Goal: Task Accomplishment & Management: Complete application form

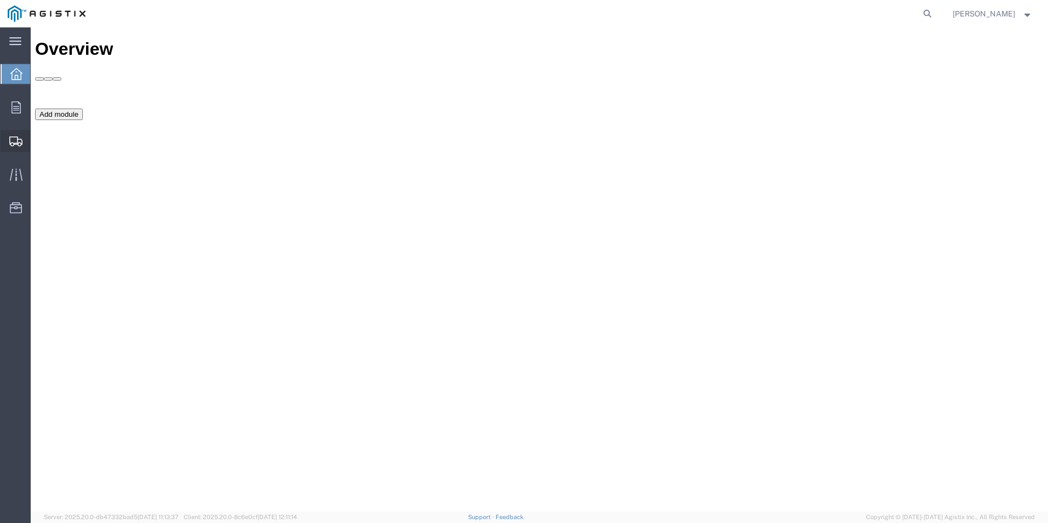
click at [18, 140] on icon at bounding box center [15, 142] width 13 height 10
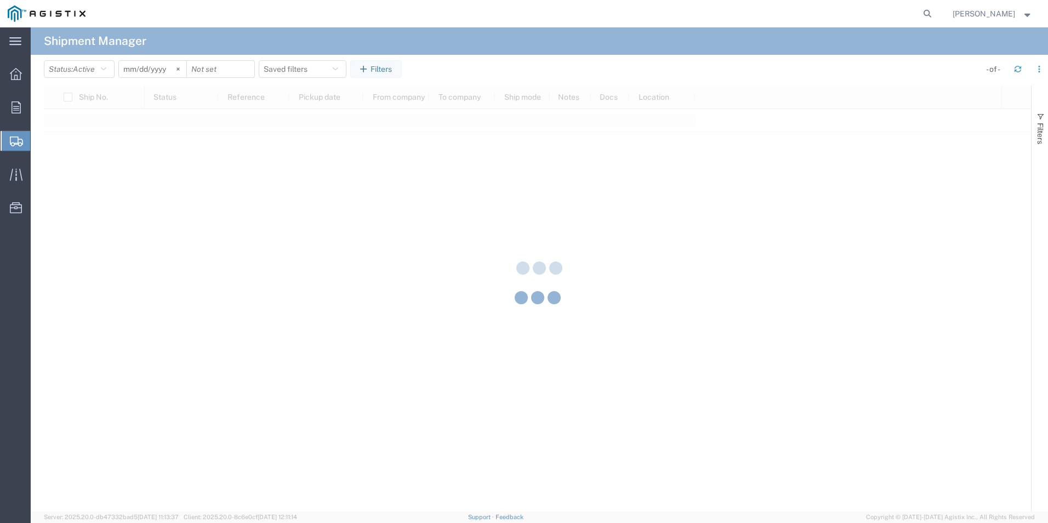
click at [63, 162] on div at bounding box center [540, 269] width 1018 height 484
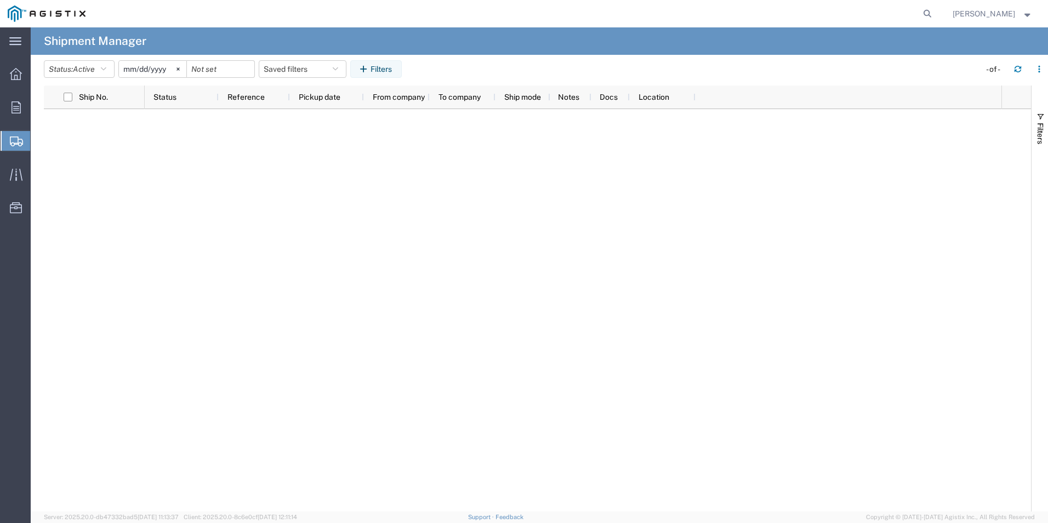
click at [0, 0] on span "Create Shipment" at bounding box center [0, 0] width 0 height 0
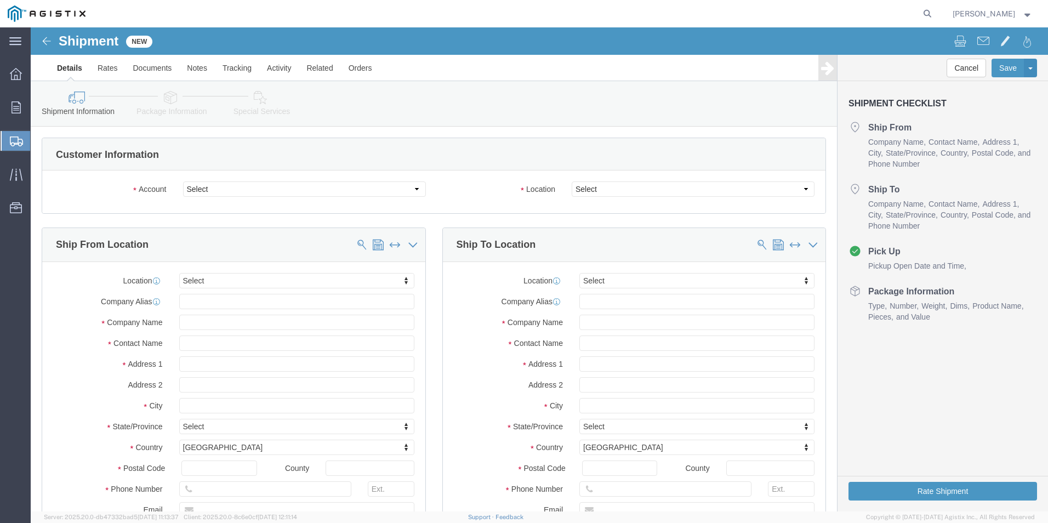
select select
drag, startPoint x: 330, startPoint y: 194, endPoint x: 299, endPoint y: 167, distance: 41.2
click select "Select Mitsubishi Electric Power PG&E"
select select "9596"
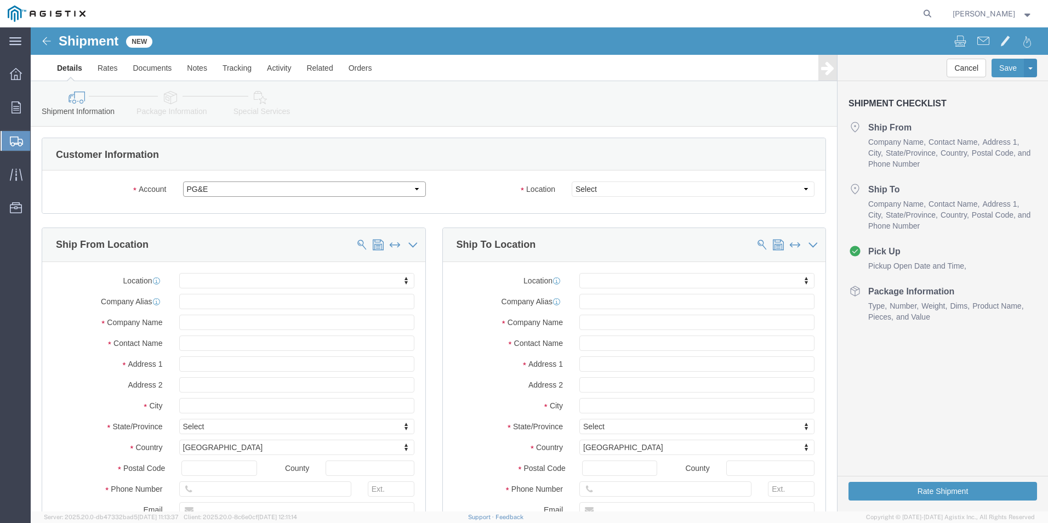
click select "Select Mitsubishi Electric Power PG&E"
select select
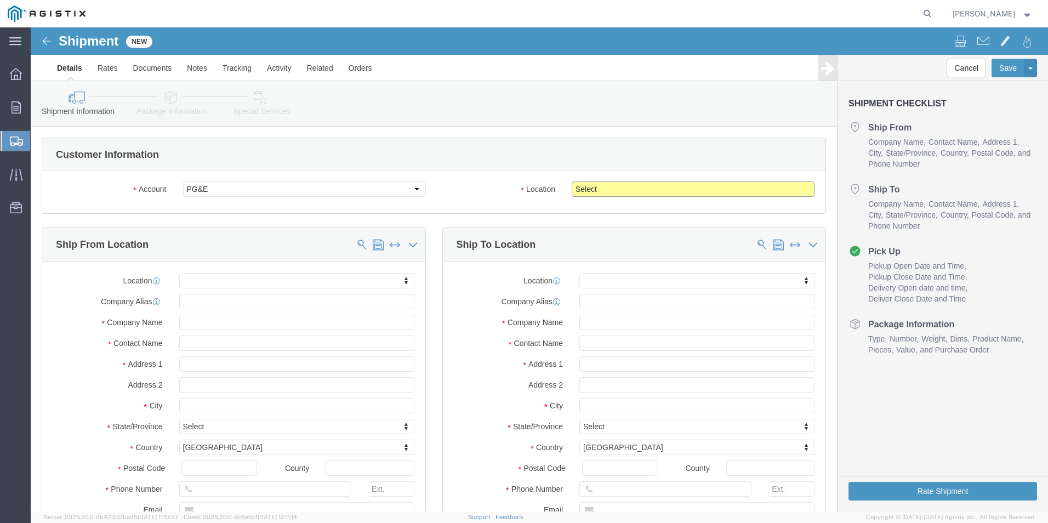
click select "Select All Others Fremont DC Fresno DC Wheatland DC"
select select "23082"
click select "Select All Others Fremont DC Fresno DC Wheatland DC"
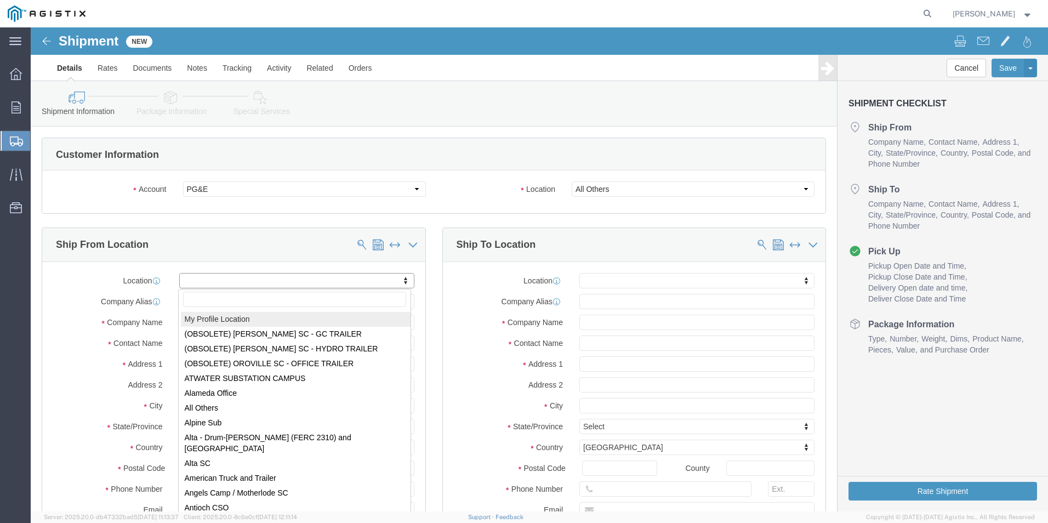
select select "MYPROFILE"
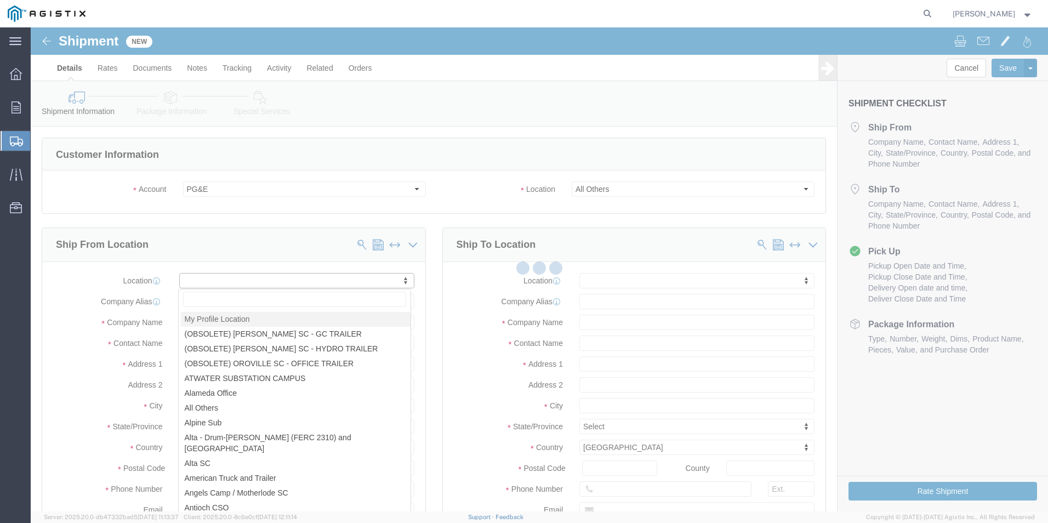
select select "PA"
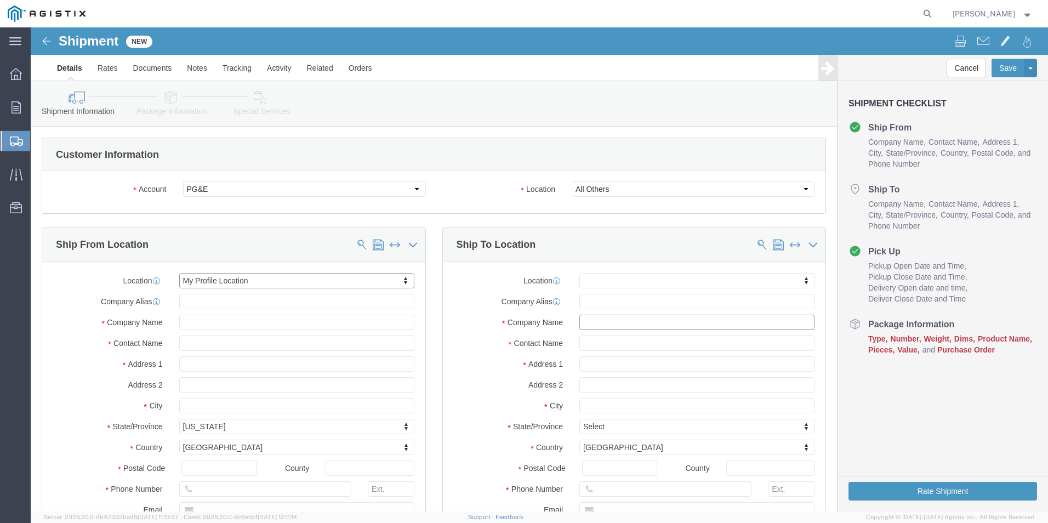
click input "text"
type input "P"
click input "text"
type input "m"
click input "text"
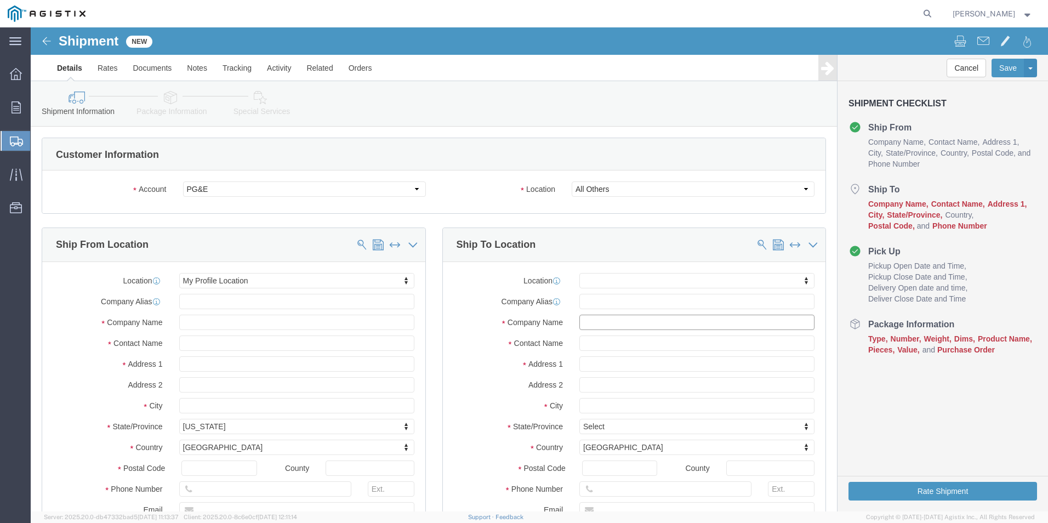
type input "P"
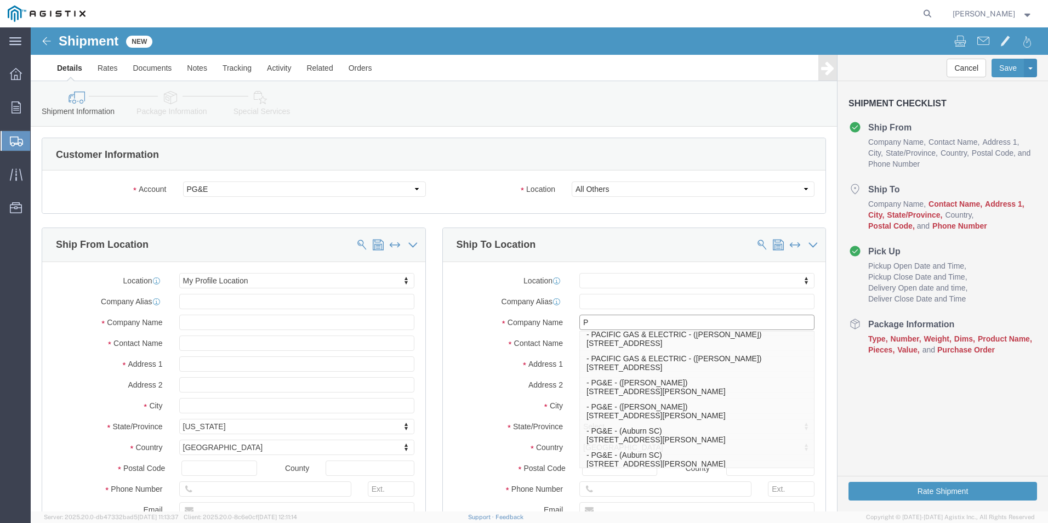
scroll to position [25, 0]
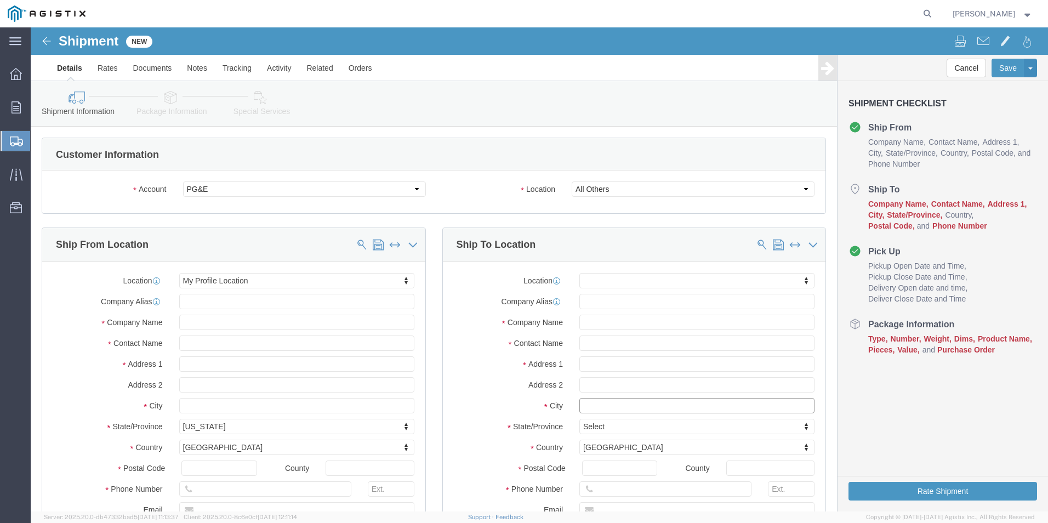
click input "text"
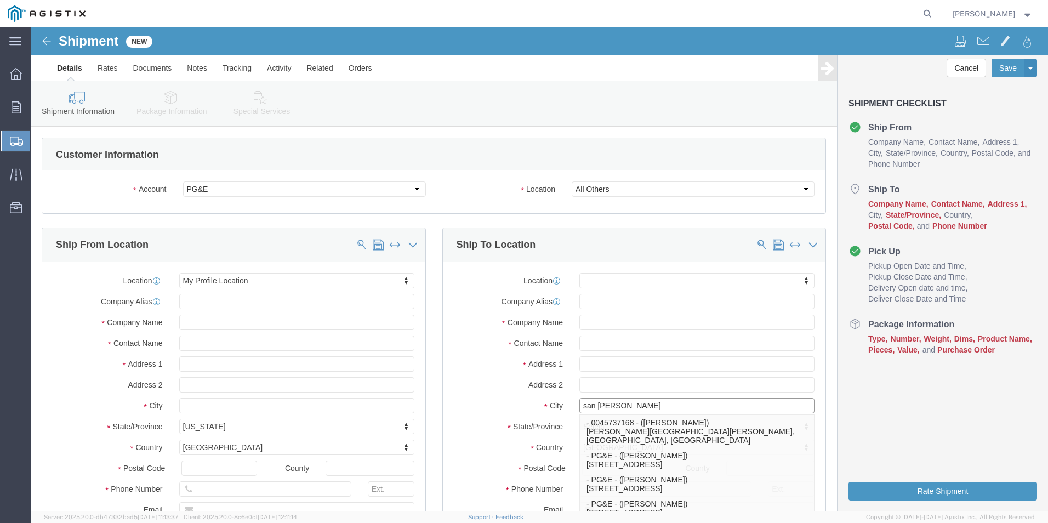
type input "san jose"
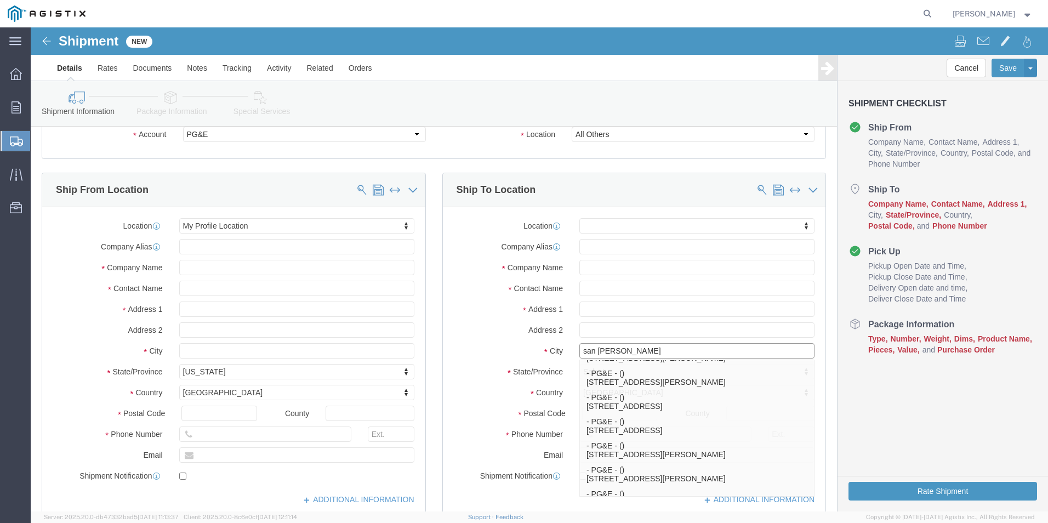
scroll to position [56, 0]
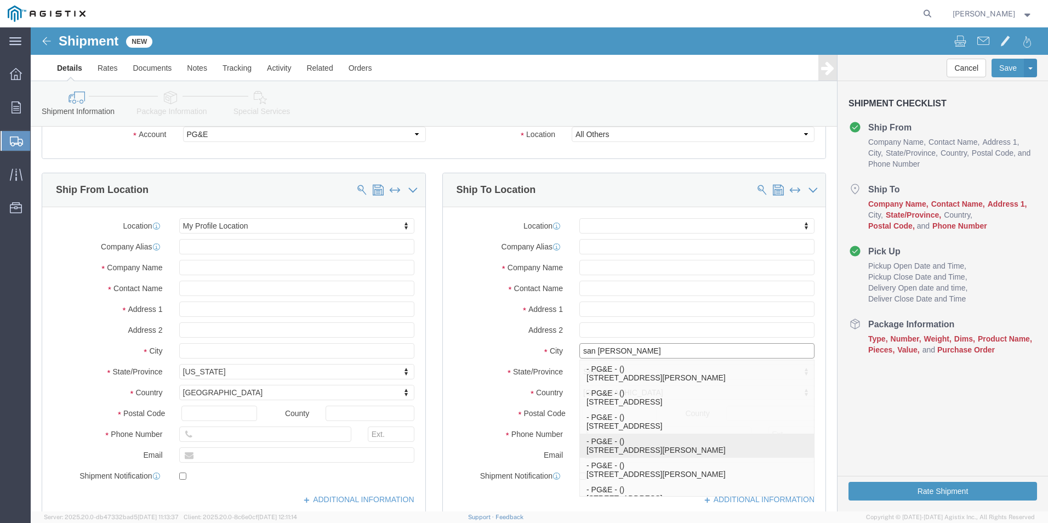
click p "- PG&E - () 150 Metcalf Rd, San Jose, CA 95138, US"
select select "CA"
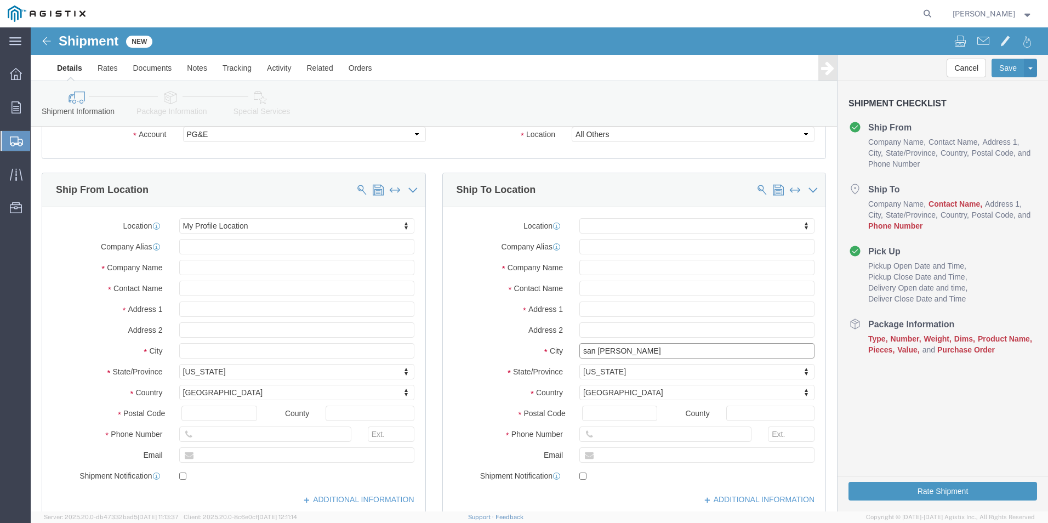
type input "San Jose"
click input "text"
paste input "ALEX VARGAS"
type input "ALEX VARGAS"
click input "text"
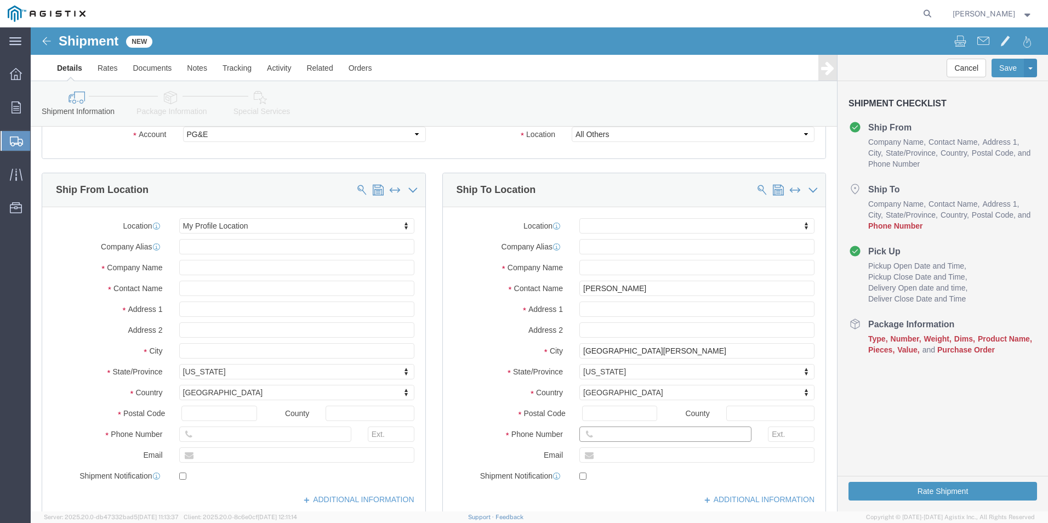
paste input "559-978-5592"
type input "559-978-5592"
click label "Address 1"
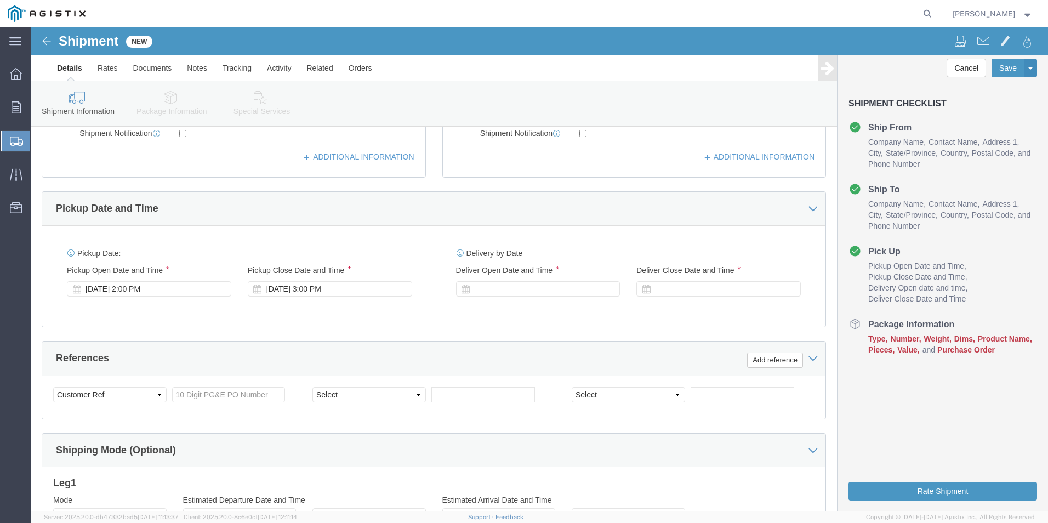
scroll to position [439, 0]
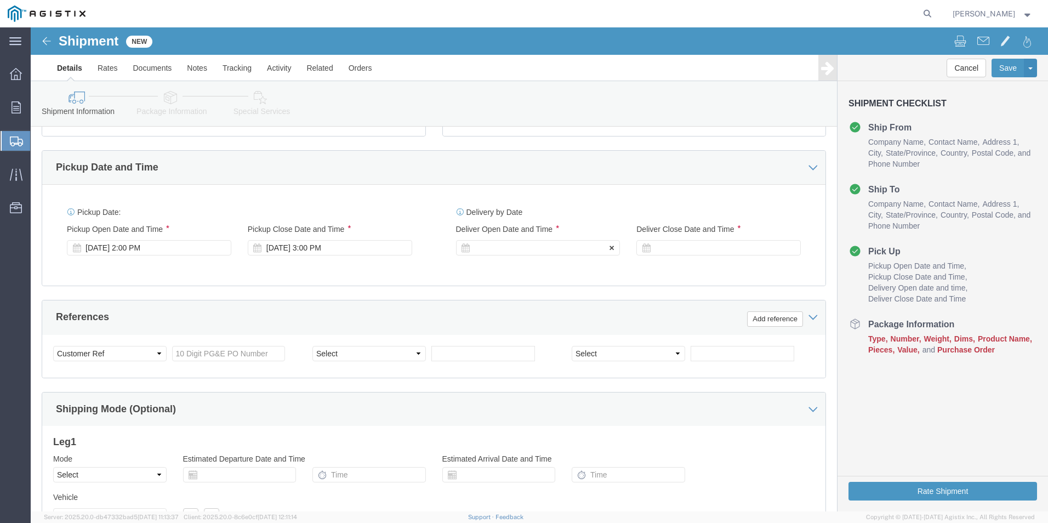
click div
click input "4:00 PM"
type input "9:00 AM"
click button "Apply"
click div
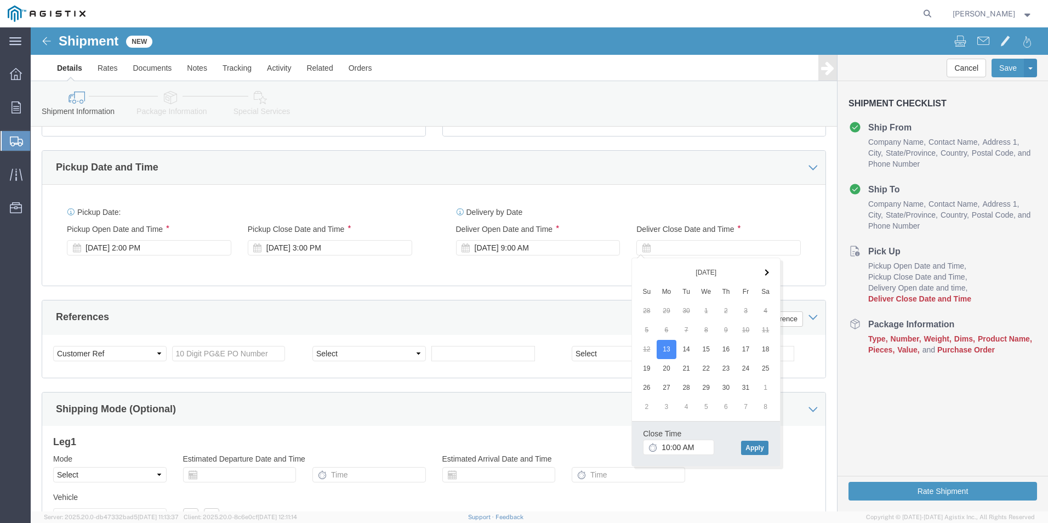
click button "Apply"
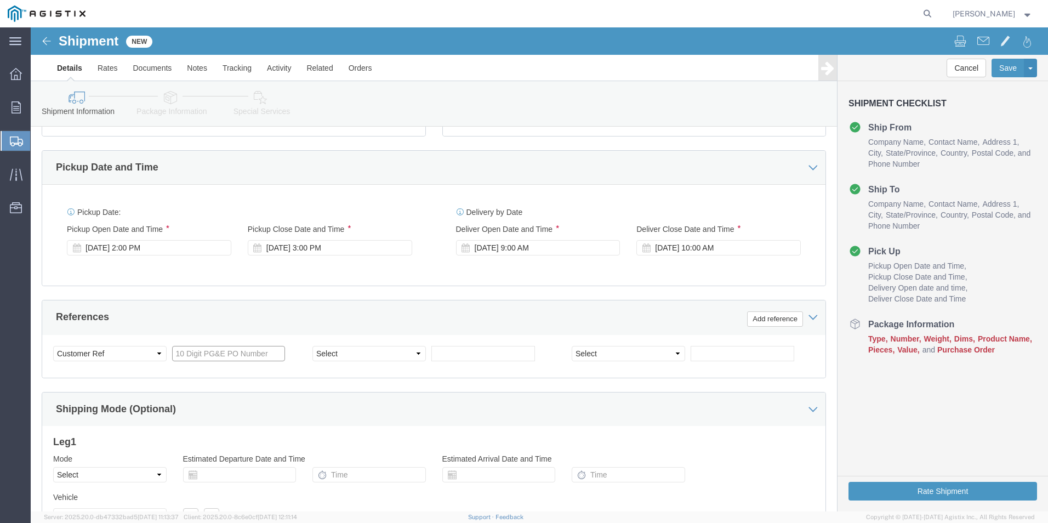
click input "text"
paste input "2700846210"
type input "2700846210"
click div "Customer Information Account Select Mitsubishi Electric Power PG&E Location Sel…"
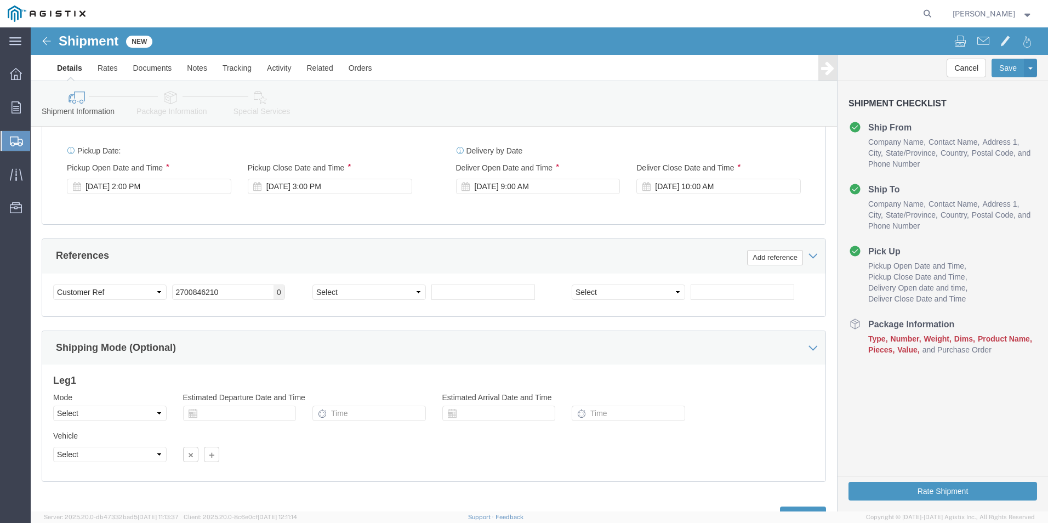
scroll to position [547, 0]
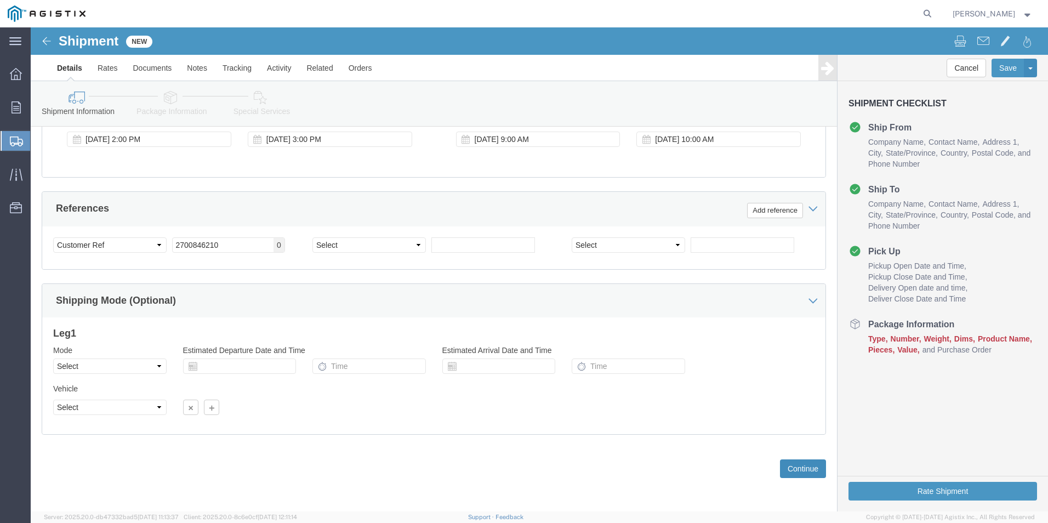
click button "Continue"
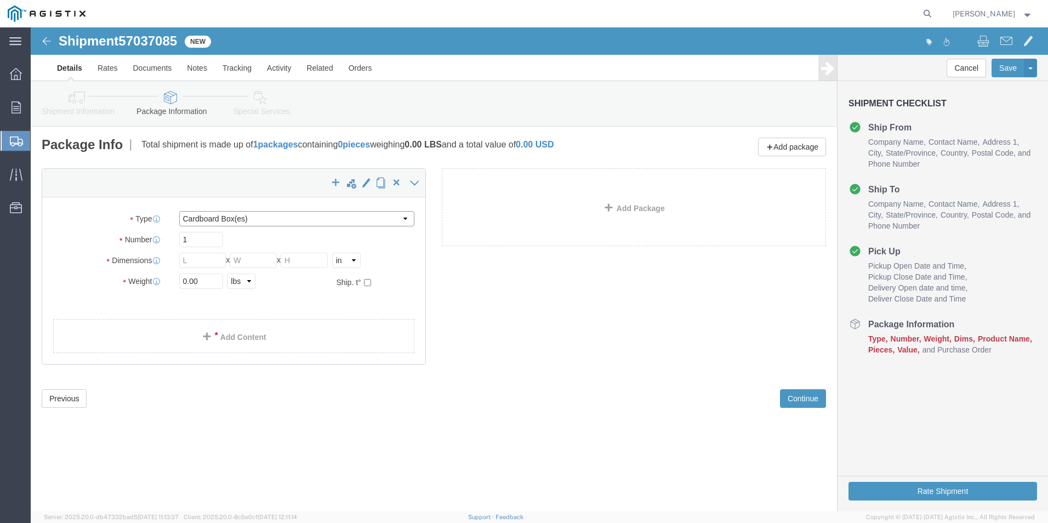
click select "Select Bulk Bundle(s) Cardboard Box(es) Carton(s) Crate(s) Drum(s) (Fiberboard)…"
select select "NKCR"
click select "Select Bulk Bundle(s) Cardboard Box(es) Carton(s) Crate(s) Drum(s) (Fiberboard)…"
click input "text"
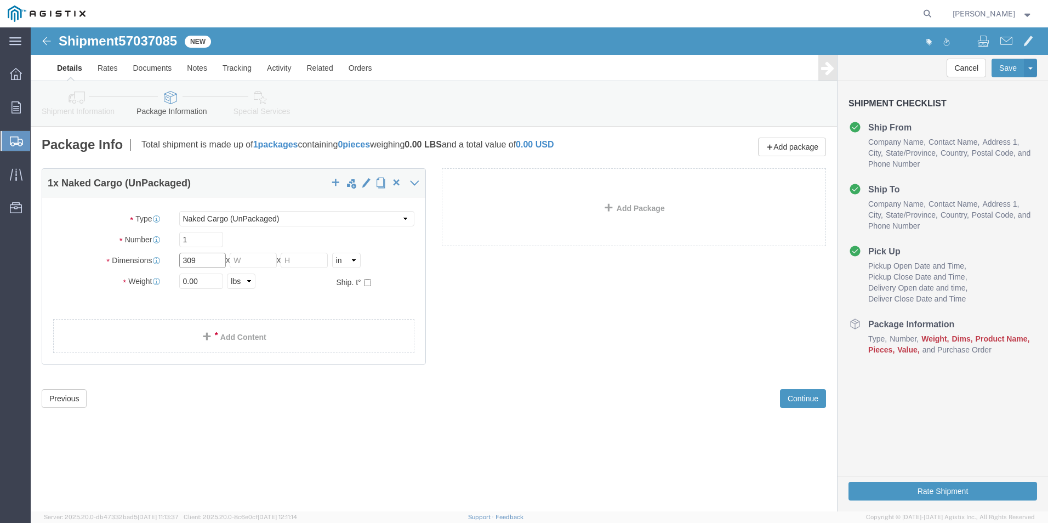
type input "309"
type input "136"
type input "145"
drag, startPoint x: 173, startPoint y: 255, endPoint x: 95, endPoint y: 256, distance: 78.4
click div "Weight 0.00 Select kgs lbs Ship. t°"
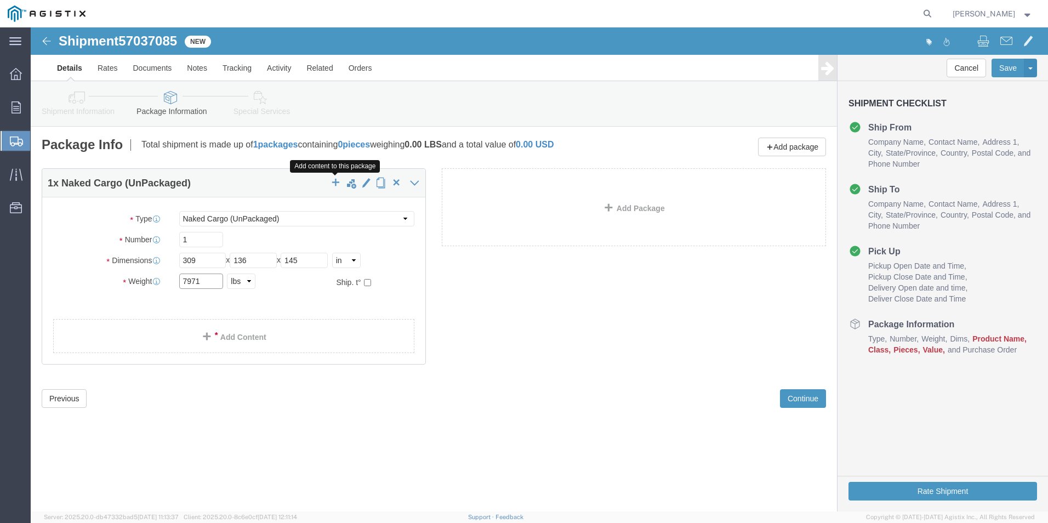
type input "7971"
click span "button"
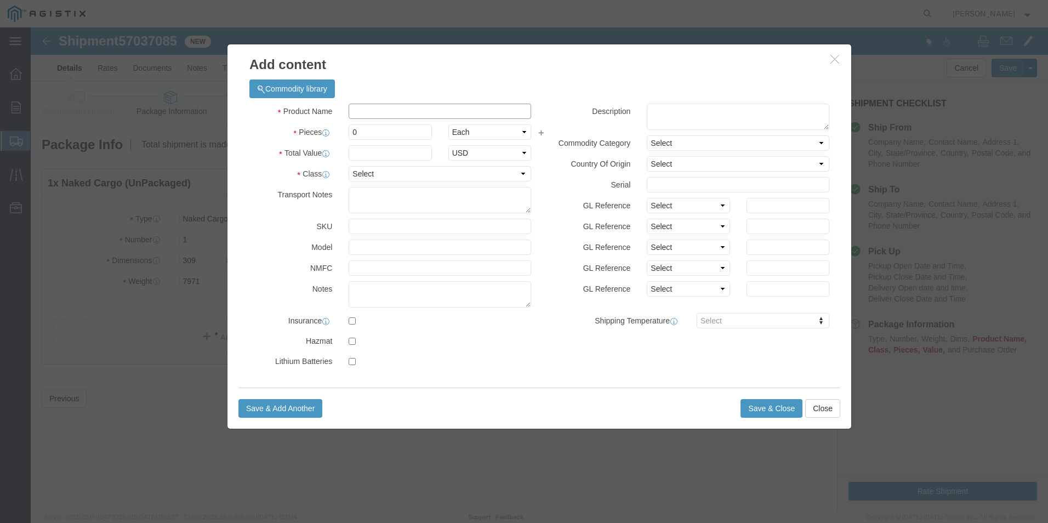
click input "text"
type input "GCB"
type input "360211"
click select "Select 50 55 60 65 70 85 92.5 100 125 175 250 300 400"
select select "125"
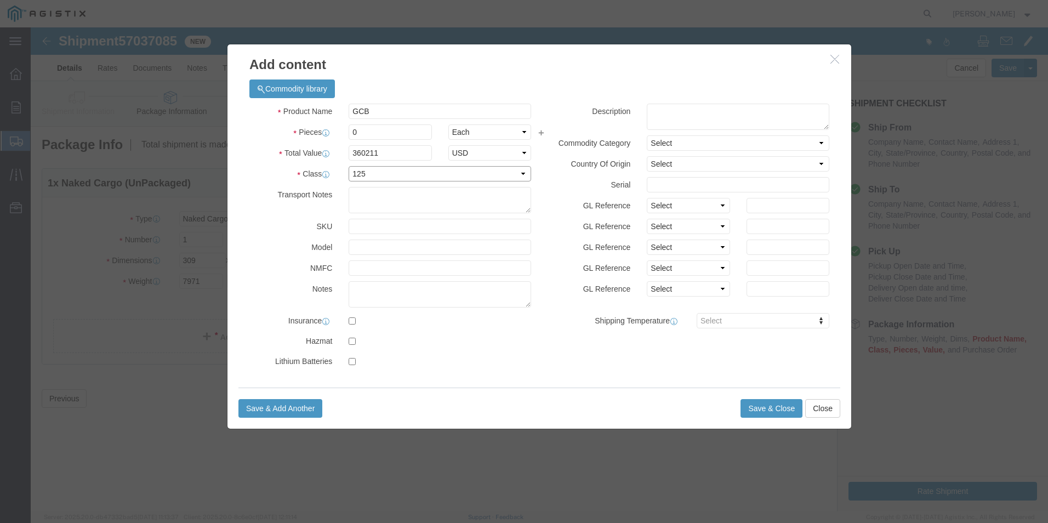
click select "Select 50 55 60 65 70 85 92.5 100 125 175 250 300 400"
click button "Save & Close"
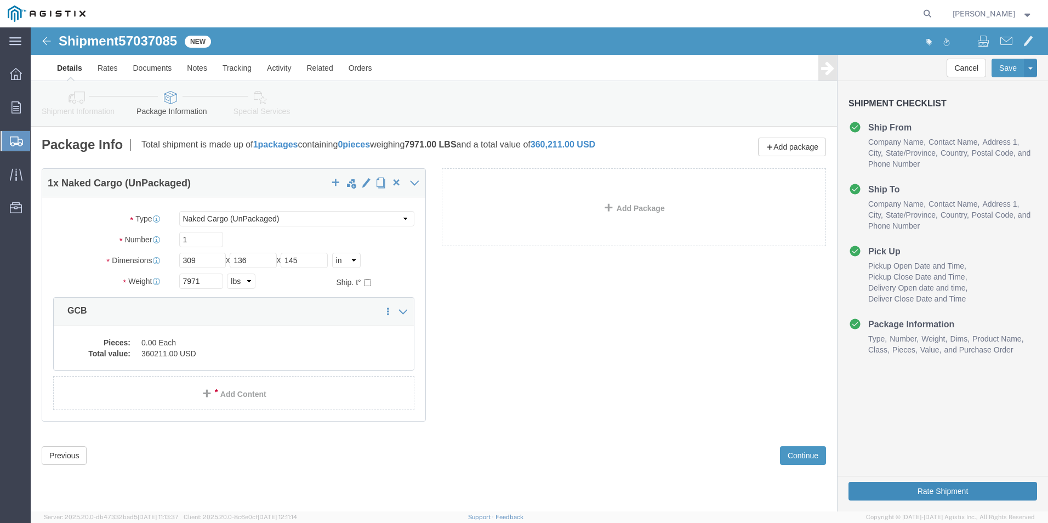
click button "Rate Shipment"
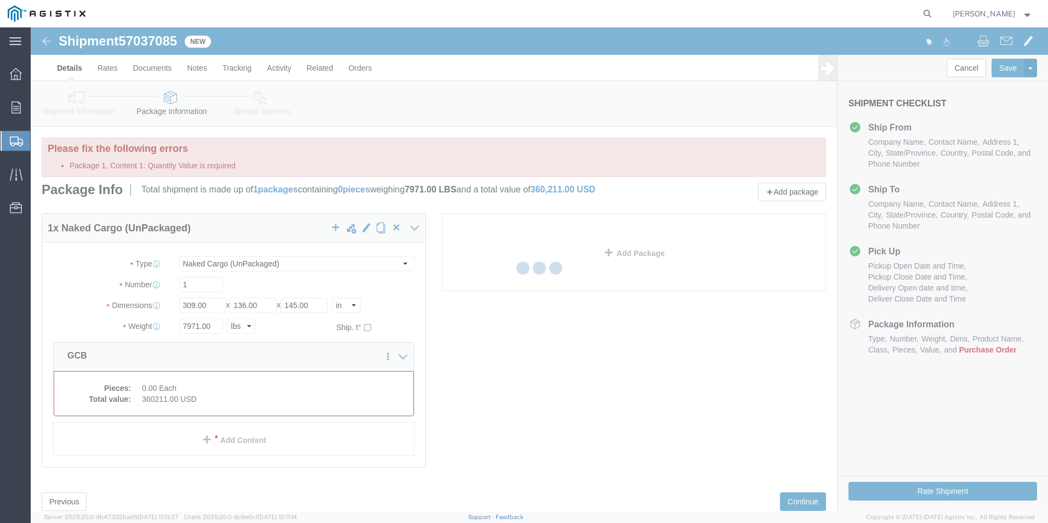
select select "NKCR"
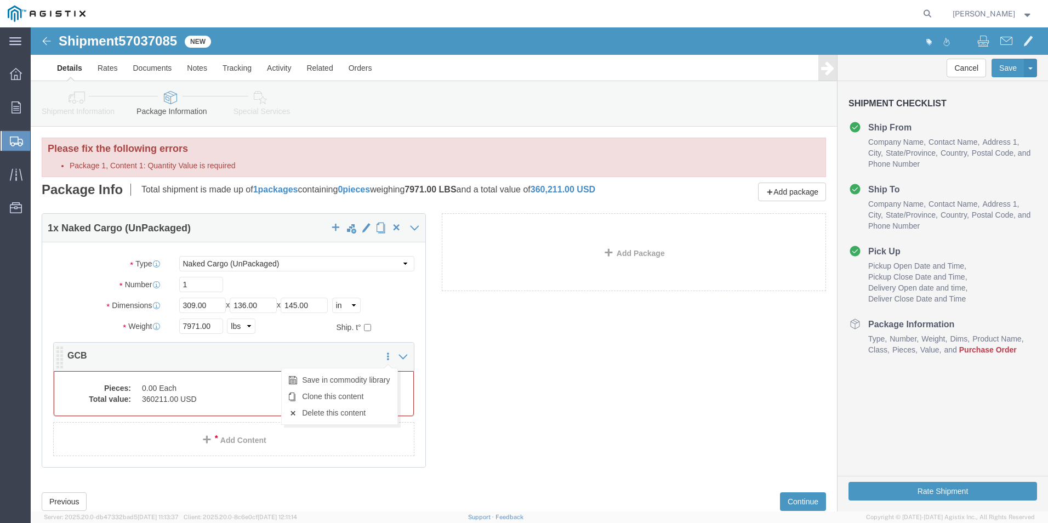
click icon
click div "1 x Naked Cargo (UnPackaged) Package Type Select Bulk Bundle(s) Cardboard Box(e…"
click icon
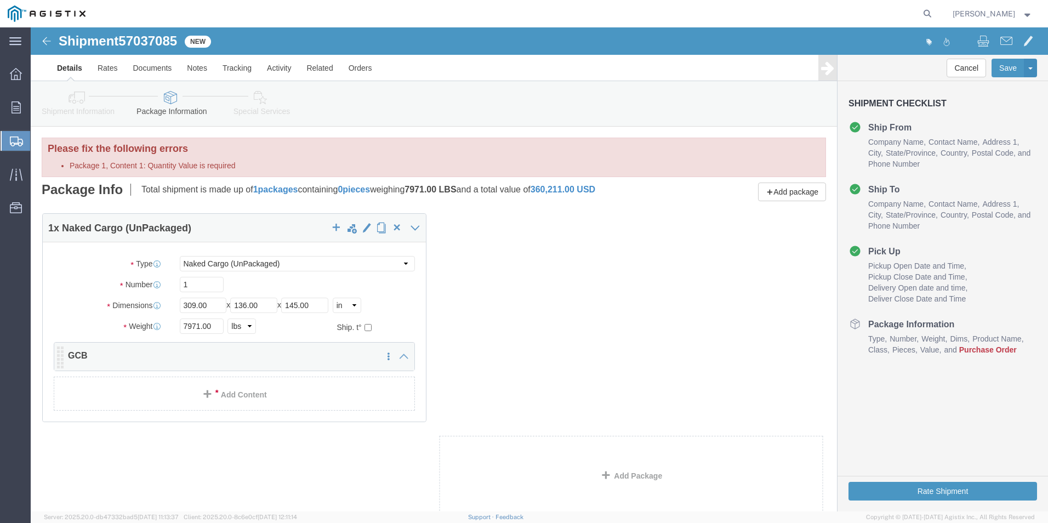
click div "1 x Naked Cargo (UnPackaged) Package Type Select Bulk Bundle(s) Cardboard Box(e…"
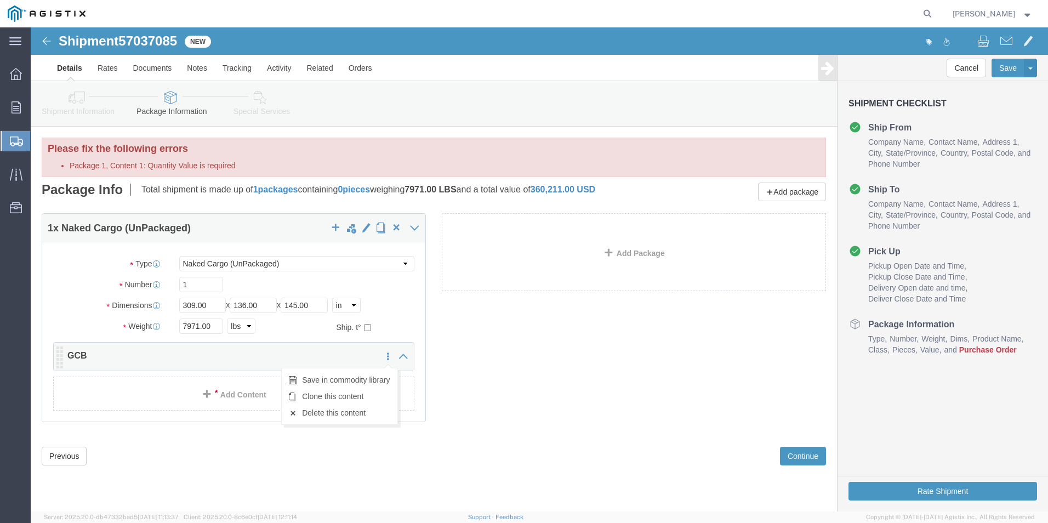
click icon
click p "GCB"
click icon
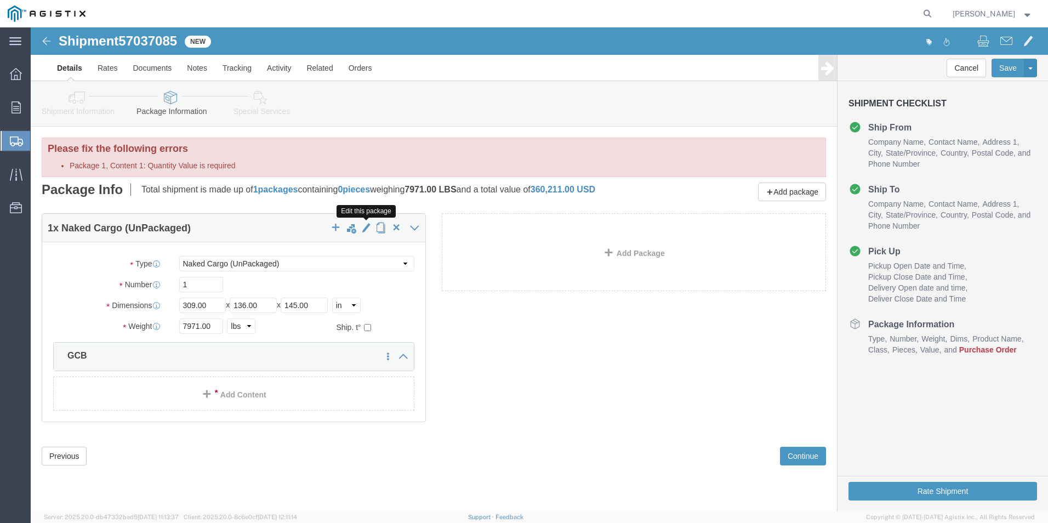
click span "button"
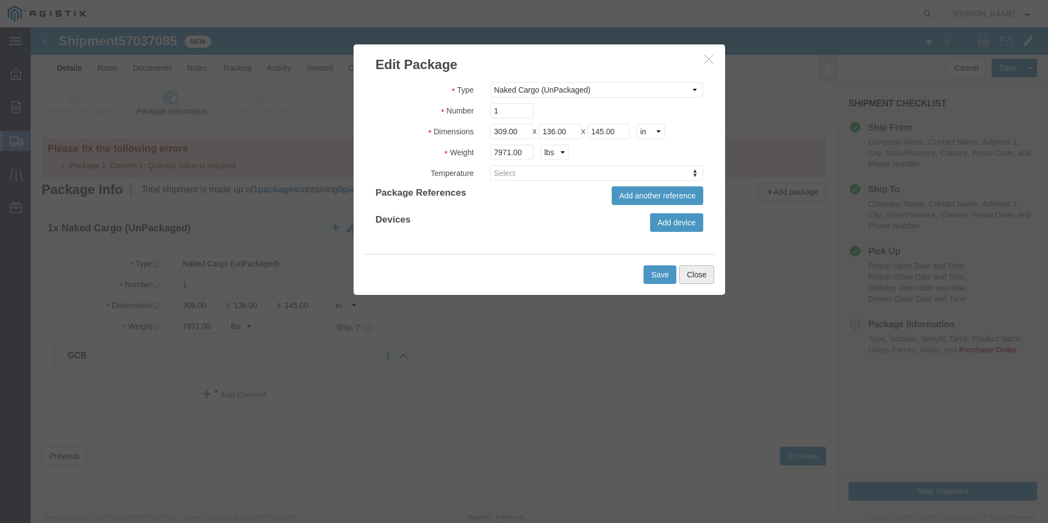
click button "Close"
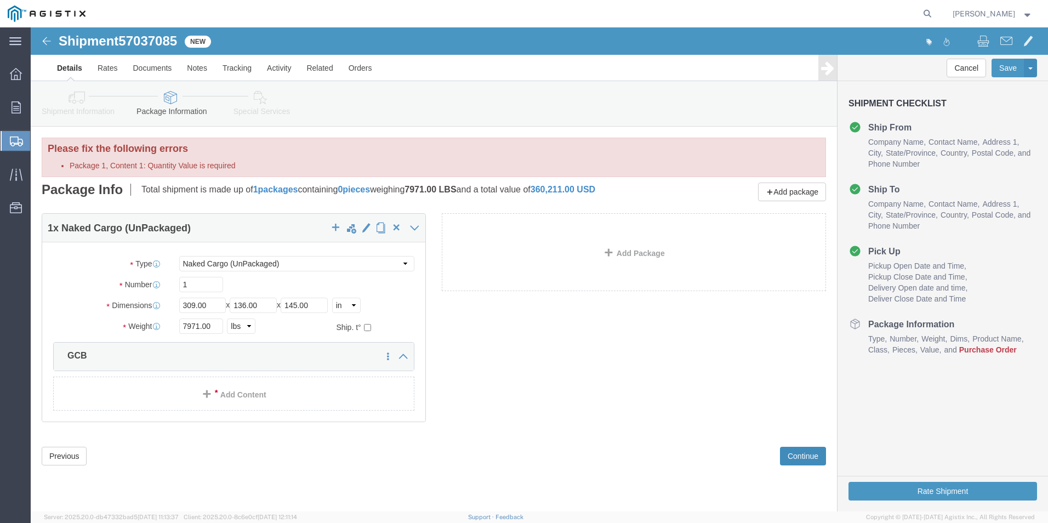
click button "Continue"
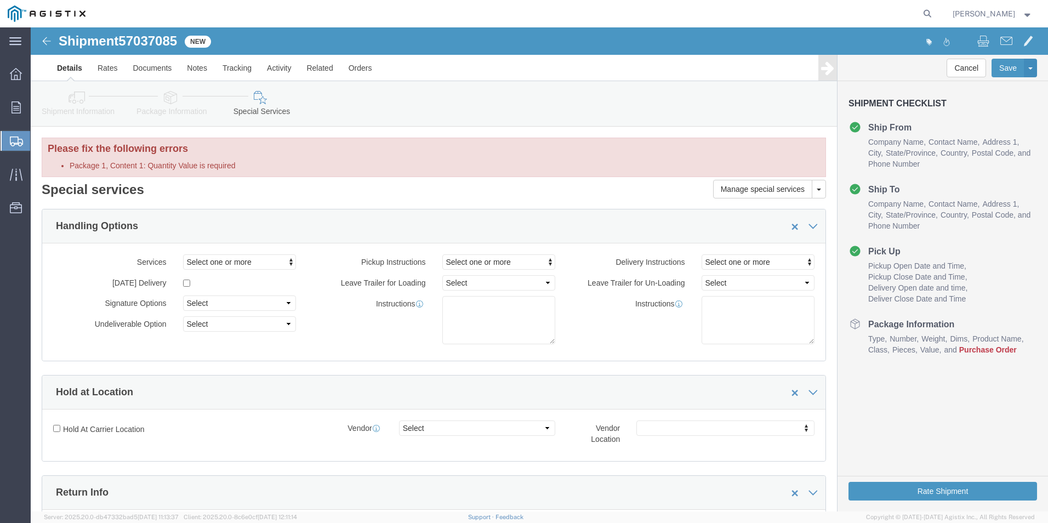
click span "Purchase Order"
click link "Package Information"
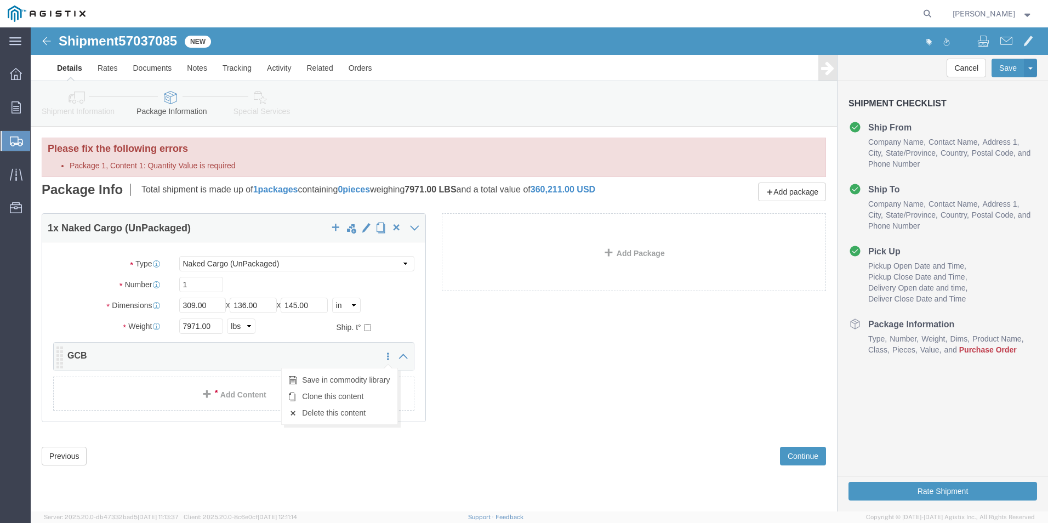
click icon
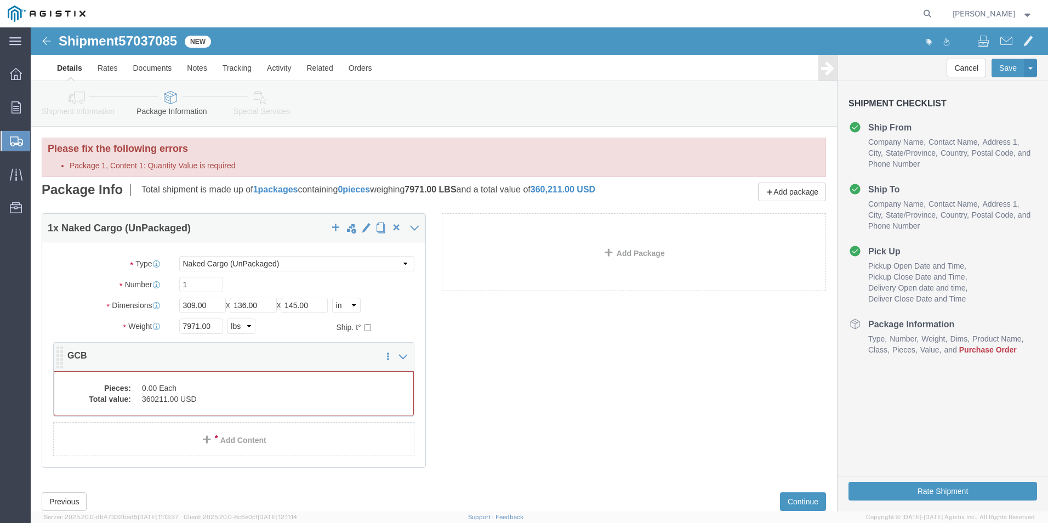
click dd "360211.00 USD"
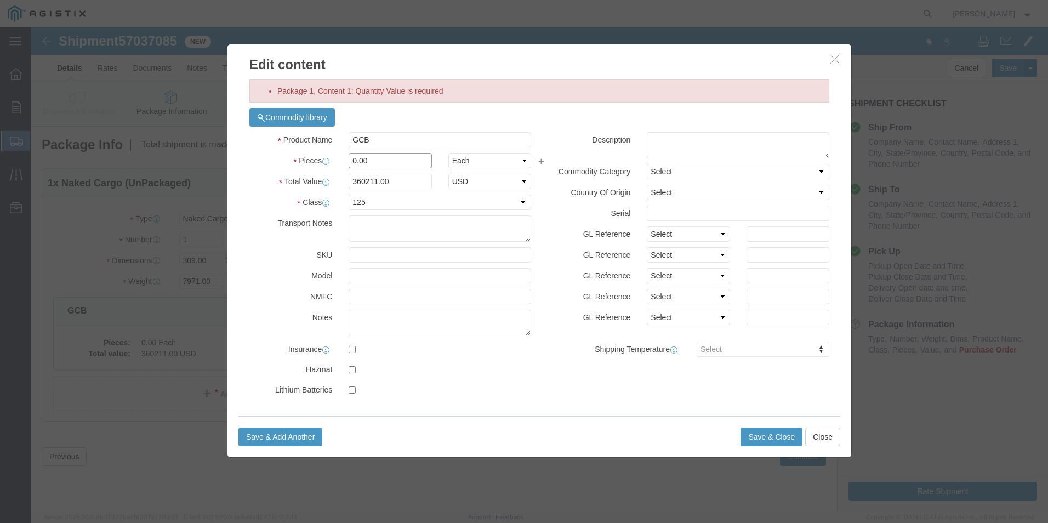
drag, startPoint x: 351, startPoint y: 135, endPoint x: 223, endPoint y: 107, distance: 132.0
click div "Product Name GCB Pieces 0.00 Select Bag Barrels 100Board Feet Bottle Box Bliste…"
type input "1"
type input "360211"
click input "360211"
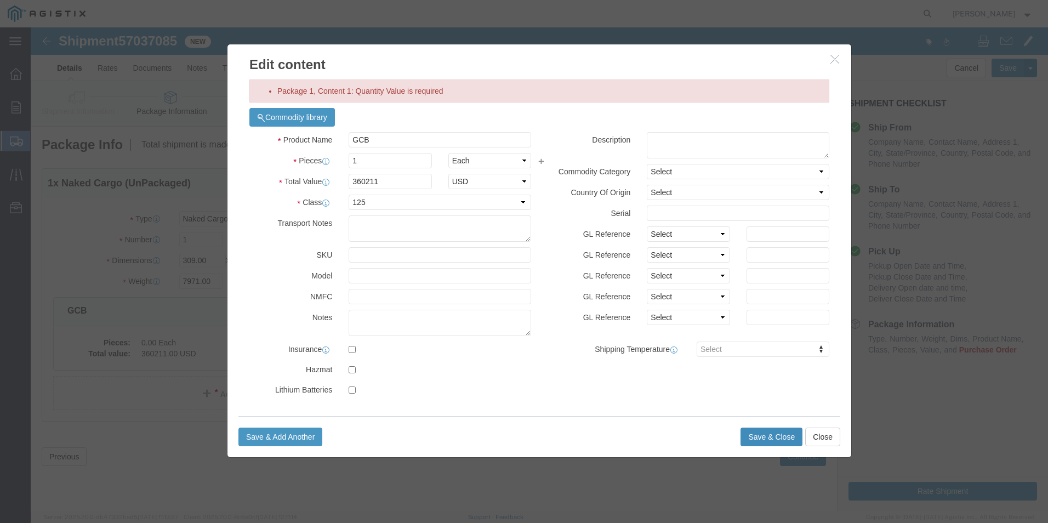
click button "Save & Close"
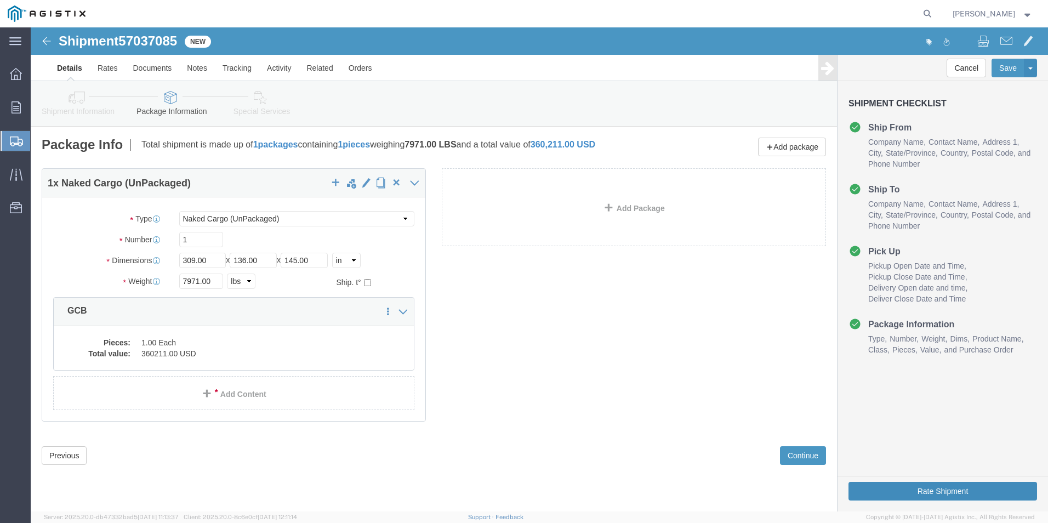
click button "Rate Shipment"
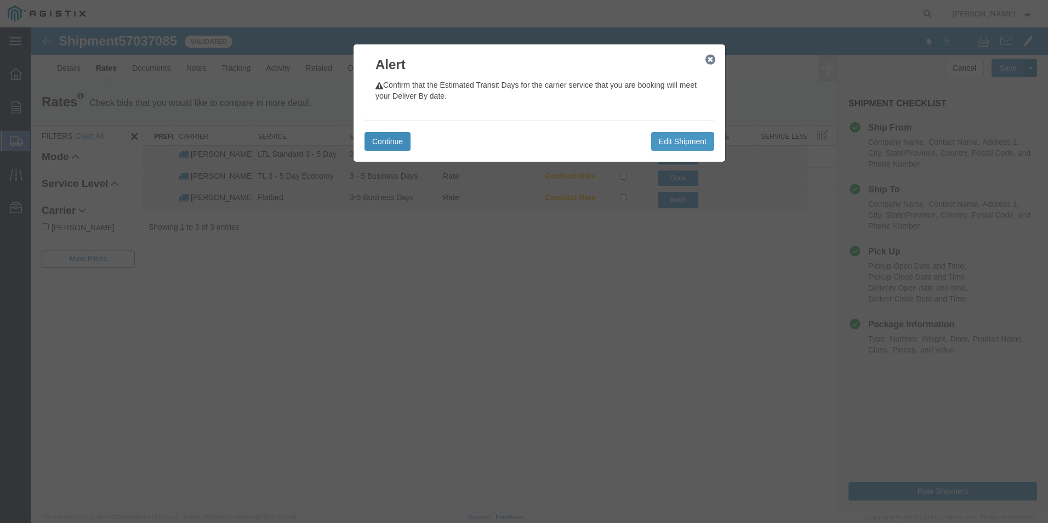
click at [398, 133] on button "Continue" at bounding box center [388, 141] width 46 height 19
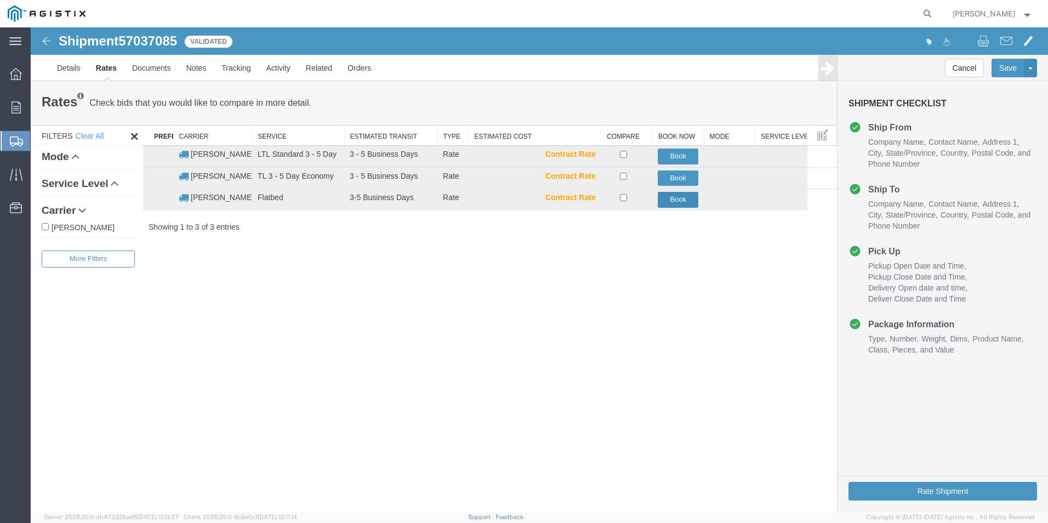
click at [668, 201] on button "Book" at bounding box center [678, 200] width 41 height 16
